Goal: Find specific page/section: Find specific page/section

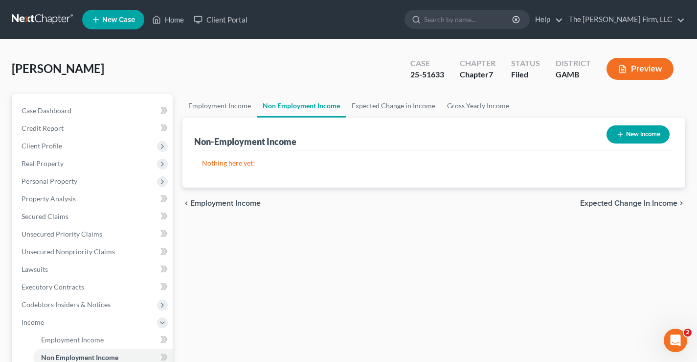
click at [28, 21] on link at bounding box center [43, 20] width 63 height 18
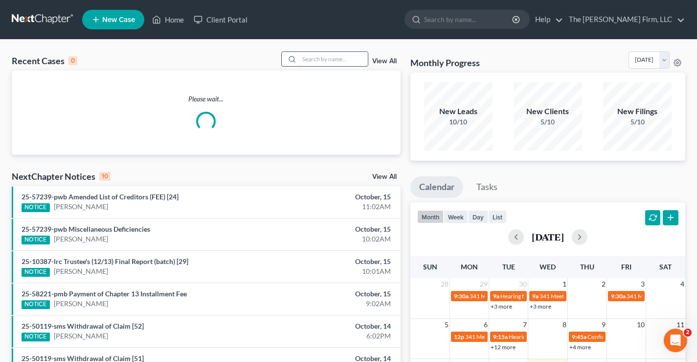
click at [319, 55] on input "search" at bounding box center [333, 59] width 69 height 14
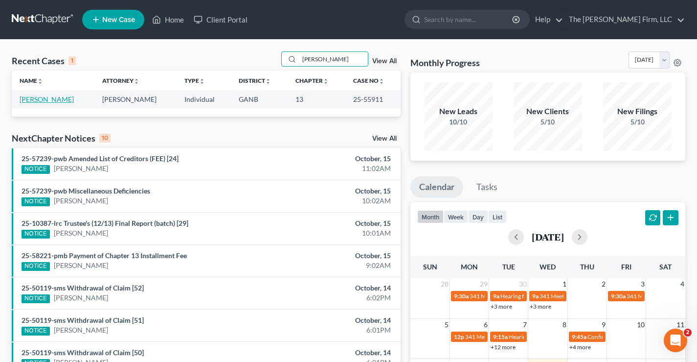
type input "potts"
click at [46, 97] on link "Potts, Ramona" at bounding box center [47, 99] width 54 height 8
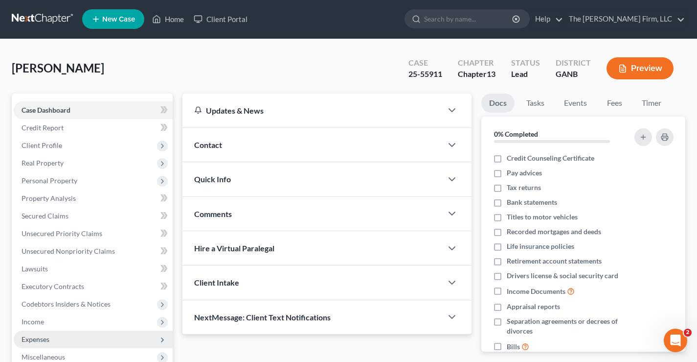
scroll to position [176, 0]
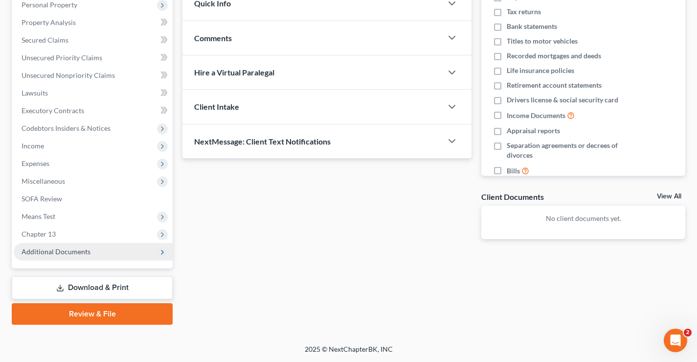
click at [59, 253] on span "Additional Documents" at bounding box center [56, 251] width 69 height 8
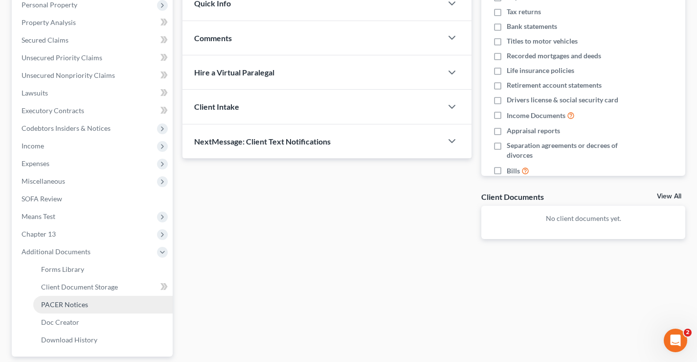
click at [61, 302] on span "PACER Notices" at bounding box center [64, 304] width 47 height 8
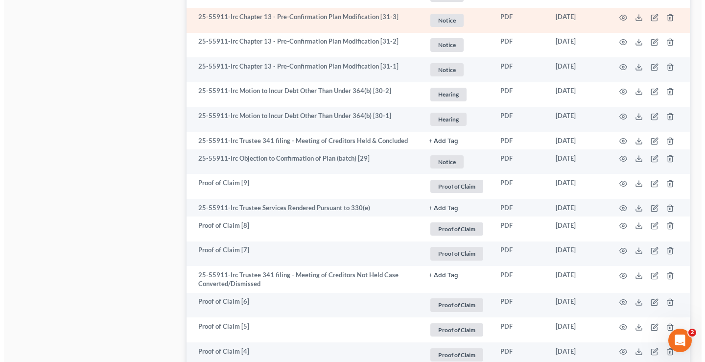
scroll to position [881, 0]
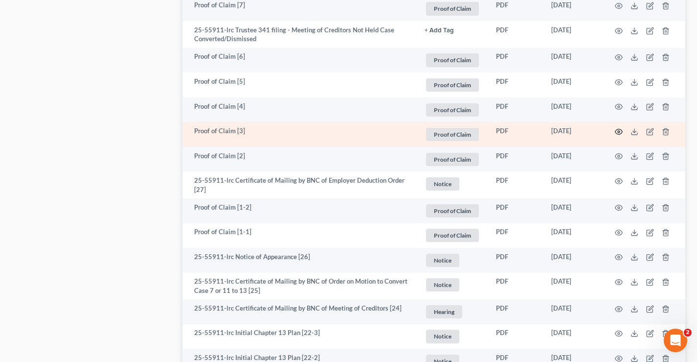
click at [618, 133] on icon "button" at bounding box center [619, 132] width 8 height 8
